Goal: Check status: Check status

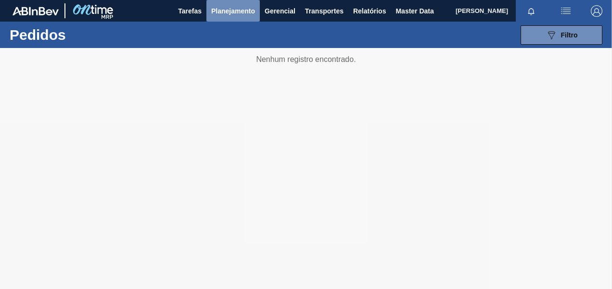
click at [231, 16] on button "Planejamento" at bounding box center [232, 11] width 53 height 22
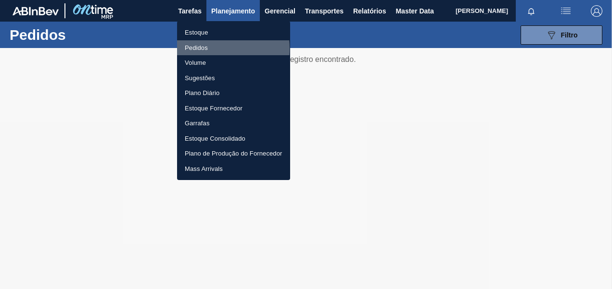
click at [204, 49] on li "Pedidos" at bounding box center [233, 47] width 113 height 15
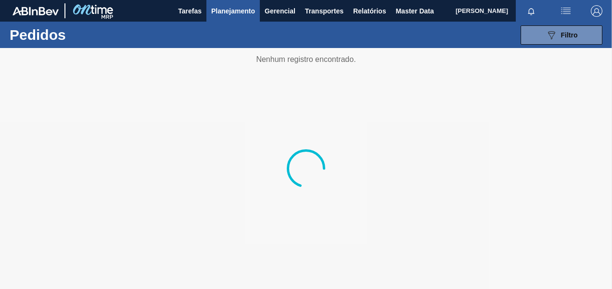
click at [567, 45] on div "089F7B8B-B2A5-4AFE-B5C0-19BA573D28AC Filtro Código Pedido Portal Códido PO SAP …" at bounding box center [374, 35] width 464 height 29
click at [567, 39] on div "089F7B8B-B2A5-4AFE-B5C0-19BA573D28AC Filtro" at bounding box center [561, 35] width 32 height 12
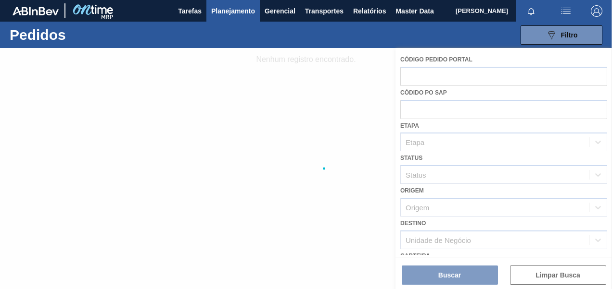
click at [462, 113] on div at bounding box center [306, 168] width 612 height 241
click at [501, 35] on div "089F7B8B-B2A5-4AFE-B5C0-19BA573D28AC Filtro Código Pedido Portal Códido PO SAP …" at bounding box center [374, 35] width 464 height 29
click at [449, 125] on div at bounding box center [306, 168] width 612 height 241
click at [451, 117] on div at bounding box center [306, 168] width 612 height 241
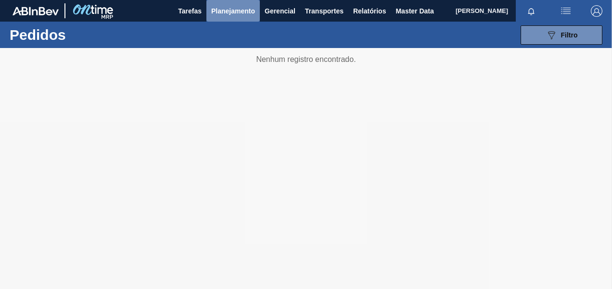
click at [238, 16] on span "Planejamento" at bounding box center [233, 11] width 44 height 12
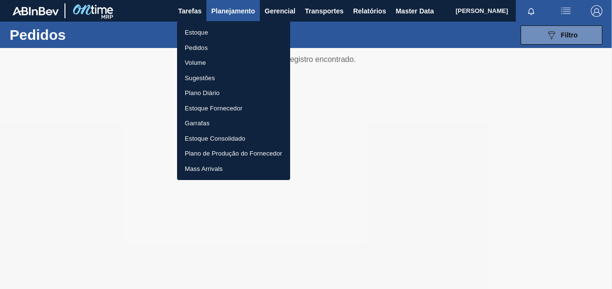
click at [200, 46] on li "Pedidos" at bounding box center [233, 47] width 113 height 15
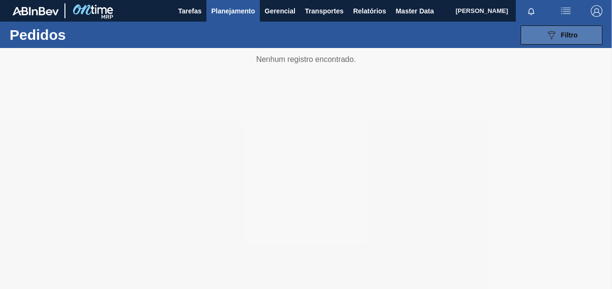
click at [552, 41] on button "089F7B8B-B2A5-4AFE-B5C0-19BA573D28AC Filtro" at bounding box center [561, 34] width 82 height 19
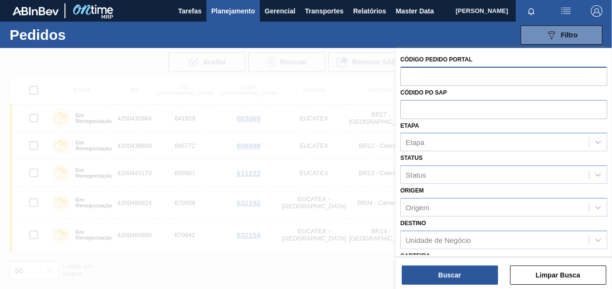
click at [450, 75] on input "text" at bounding box center [503, 76] width 207 height 18
click at [452, 108] on input "text" at bounding box center [503, 109] width 207 height 18
paste input "5800387856"
type input "5800387856"
drag, startPoint x: 452, startPoint y: 105, endPoint x: 378, endPoint y: 108, distance: 74.1
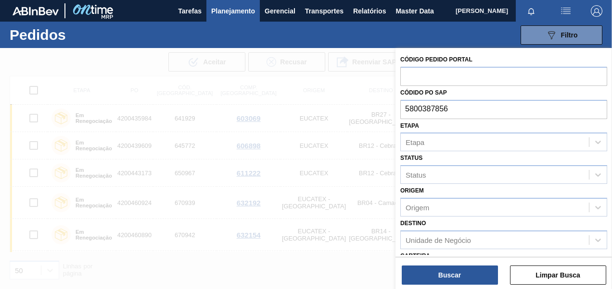
click at [395, 108] on div "Código Pedido Portal Códido PO SAP 5800387856 [GEOGRAPHIC_DATA] [GEOGRAPHIC_DAT…" at bounding box center [503, 192] width 216 height 289
click at [456, 83] on input "text" at bounding box center [503, 76] width 207 height 18
paste input "5800387856"
type input "5800387856"
drag, startPoint x: 376, startPoint y: 80, endPoint x: 351, endPoint y: 84, distance: 25.2
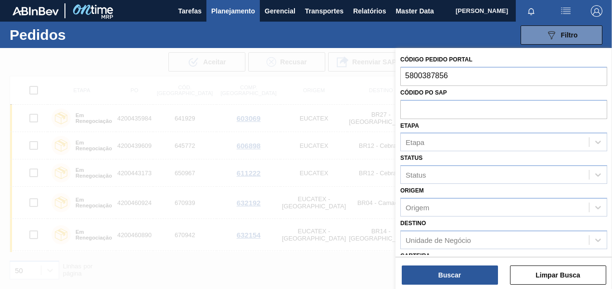
click at [395, 84] on div "Código Pedido Portal 5800387856 Códido PO SAP Etapa [GEOGRAPHIC_DATA] Status St…" at bounding box center [503, 192] width 216 height 289
click at [421, 110] on input "text" at bounding box center [503, 109] width 207 height 18
paste input "5800387856"
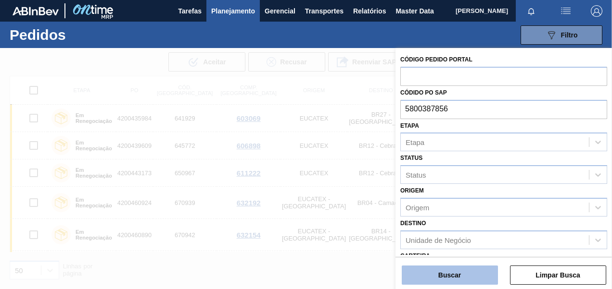
type input "5800387856"
click at [450, 275] on button "Buscar" at bounding box center [449, 275] width 96 height 19
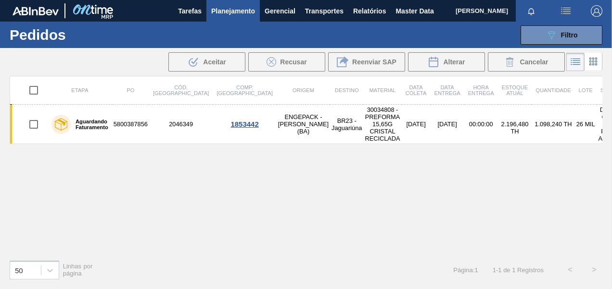
click at [315, 176] on div "Etapa PO Cód. Pedido Comp. Carga Origem Destino Material Data coleta Data Entre…" at bounding box center [306, 164] width 592 height 176
